Goal: Information Seeking & Learning: Learn about a topic

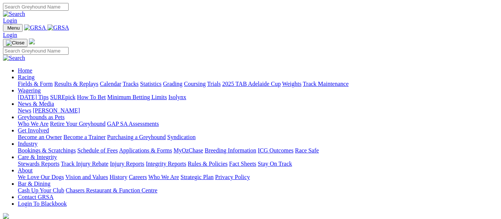
scroll to position [333, 0]
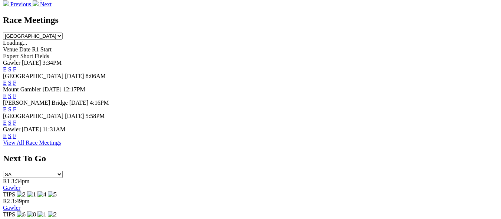
click at [16, 120] on link "F" at bounding box center [14, 123] width 3 height 6
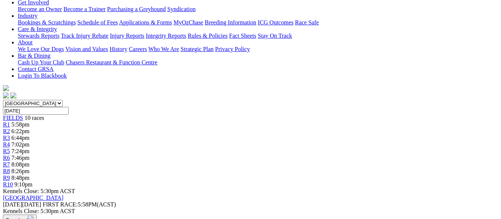
scroll to position [163, 0]
